Goal: Find specific page/section

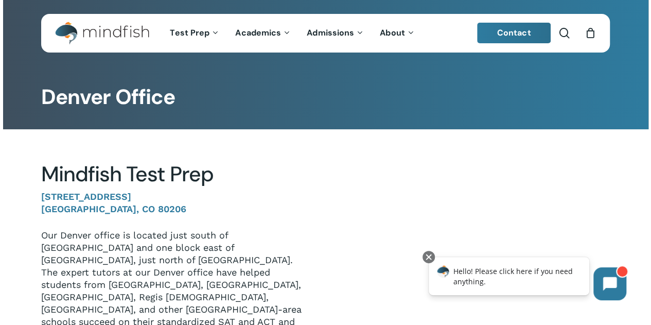
click at [87, 167] on h2 "Mindfish Test Prep" at bounding box center [175, 174] width 269 height 25
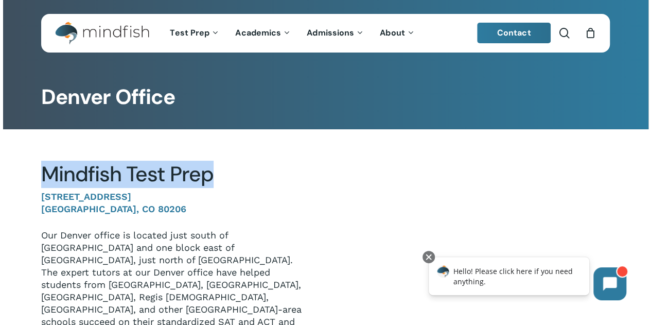
click at [87, 167] on h2 "Mindfish Test Prep" at bounding box center [175, 174] width 269 height 25
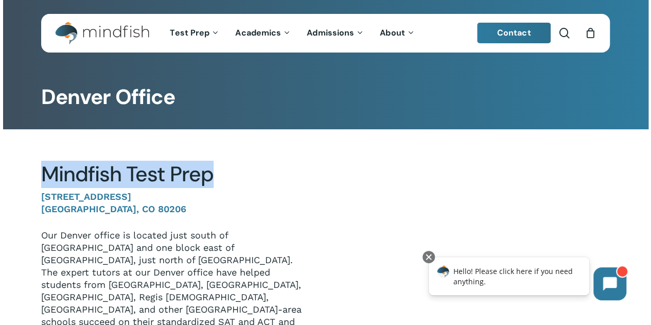
click at [87, 167] on h2 "Mindfish Test Prep" at bounding box center [175, 174] width 269 height 25
